Goal: Information Seeking & Learning: Learn about a topic

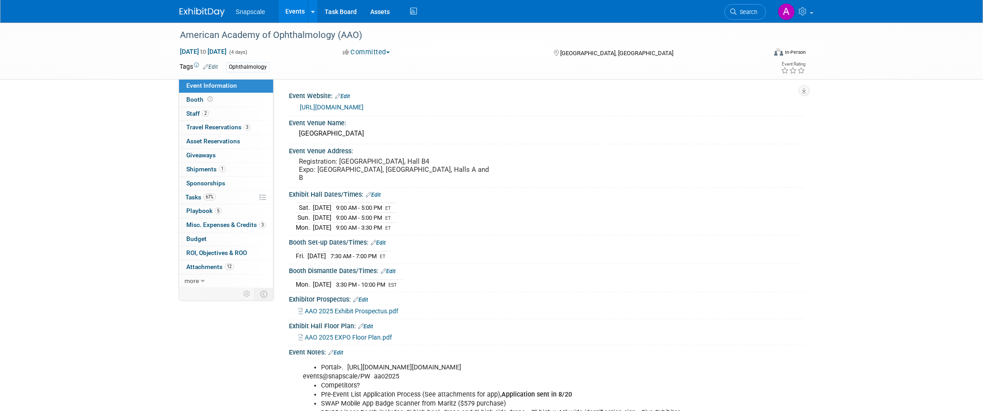
click at [298, 12] on link "Events" at bounding box center [295, 11] width 33 height 23
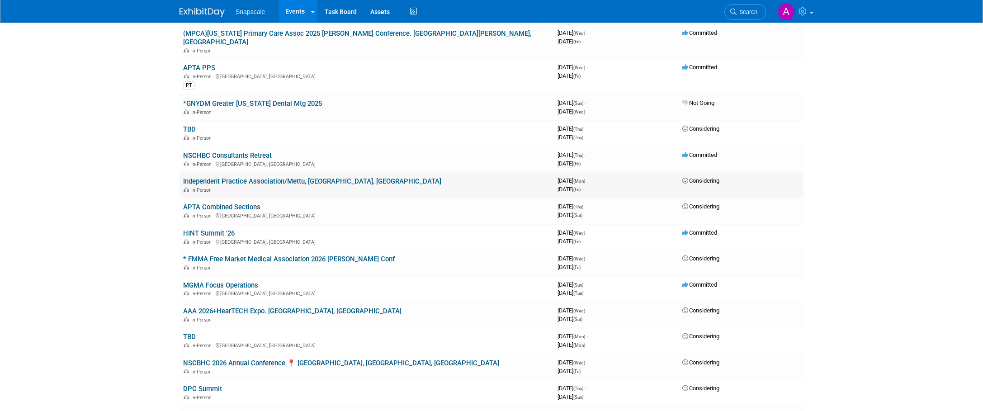
scroll to position [131, 0]
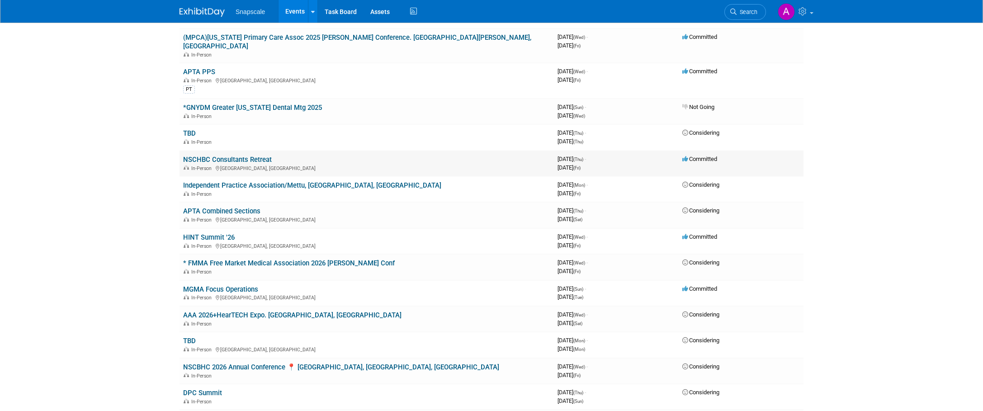
click at [236, 156] on link "NSCHBC Consultants Retreat" at bounding box center [227, 160] width 89 height 8
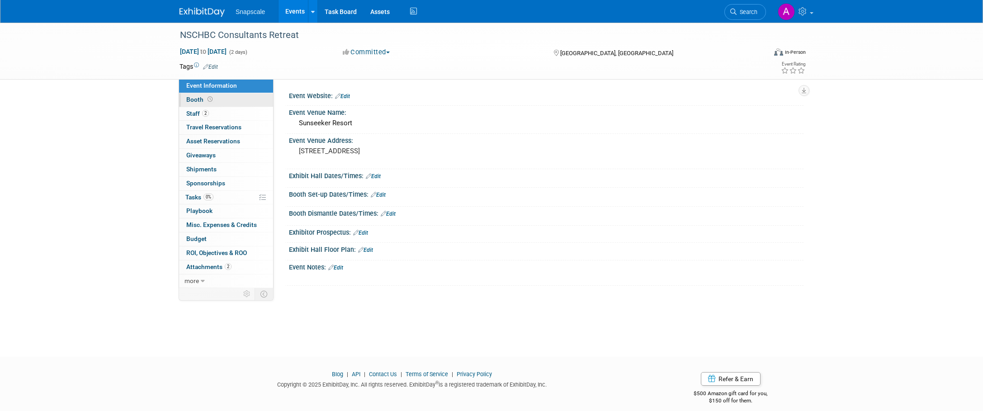
click at [228, 104] on link "Booth" at bounding box center [226, 100] width 94 height 14
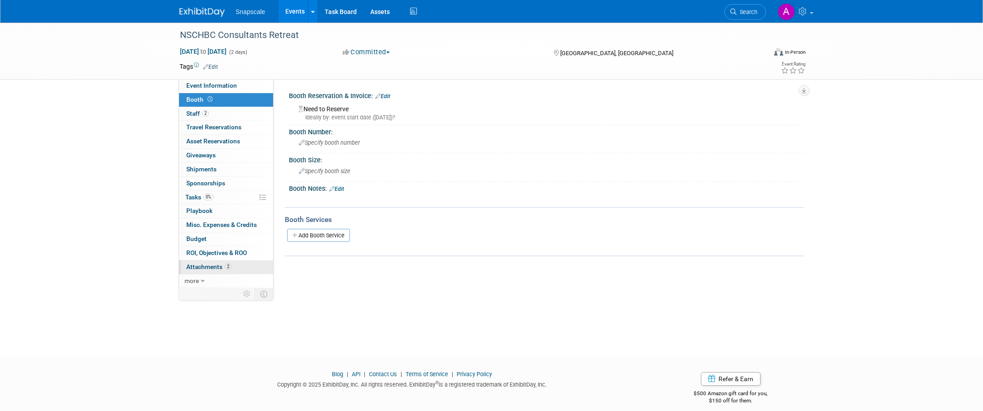
click at [226, 268] on span "2" at bounding box center [228, 266] width 7 height 7
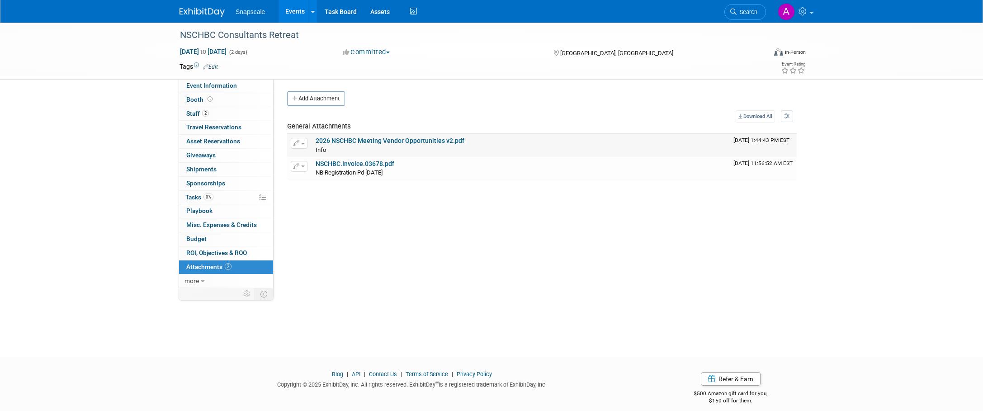
click at [383, 141] on link "2026 NSCHBC Meeting Vendor Opportunities v2.pdf" at bounding box center [390, 140] width 149 height 7
click at [370, 141] on link "2026 NSCHBC Meeting Vendor Opportunities v2.pdf" at bounding box center [390, 140] width 149 height 7
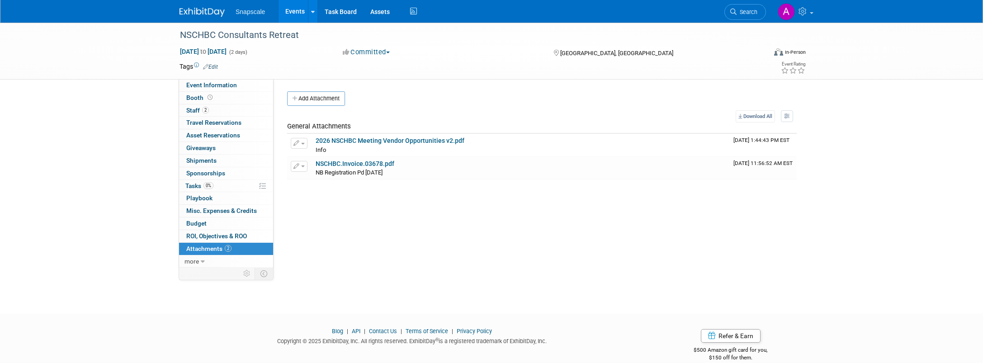
click at [301, 19] on link "Events" at bounding box center [295, 11] width 33 height 23
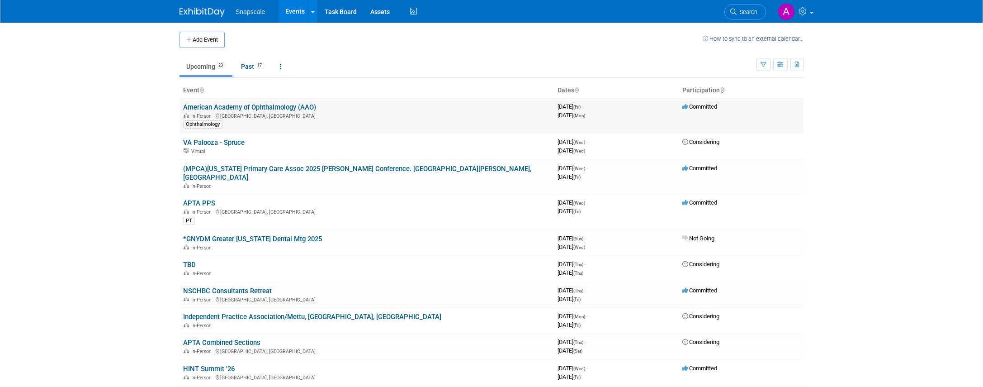
click at [294, 105] on link "American Academy of Ophthalmology (AAO)" at bounding box center [249, 107] width 133 height 8
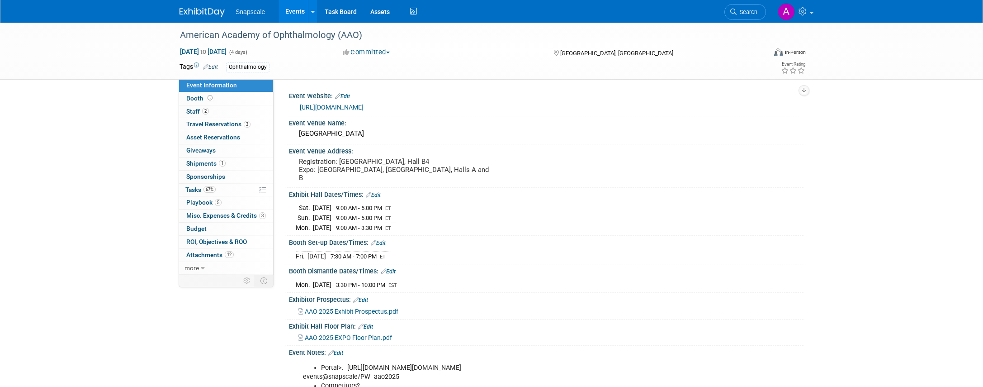
click at [234, 91] on link "Event Information" at bounding box center [226, 85] width 94 height 13
click at [233, 92] on div "Event Information Event Info" at bounding box center [226, 85] width 94 height 13
click at [232, 93] on link "Booth" at bounding box center [226, 98] width 94 height 13
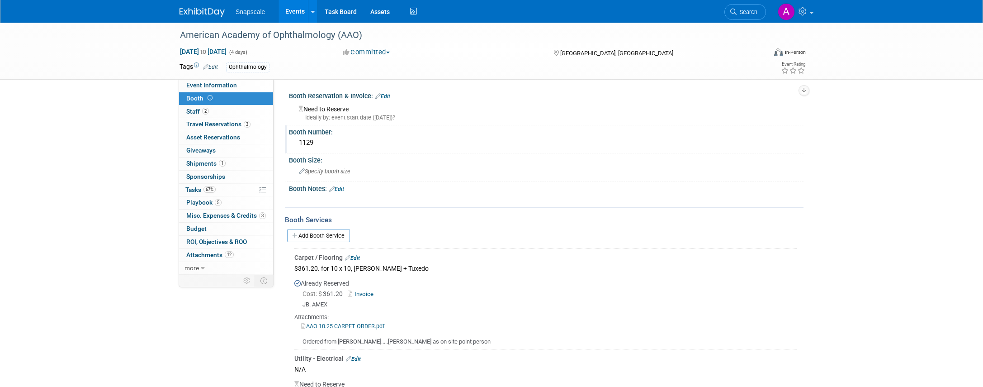
click at [306, 146] on div "1129" at bounding box center [546, 143] width 501 height 14
